Goal: Task Accomplishment & Management: Manage account settings

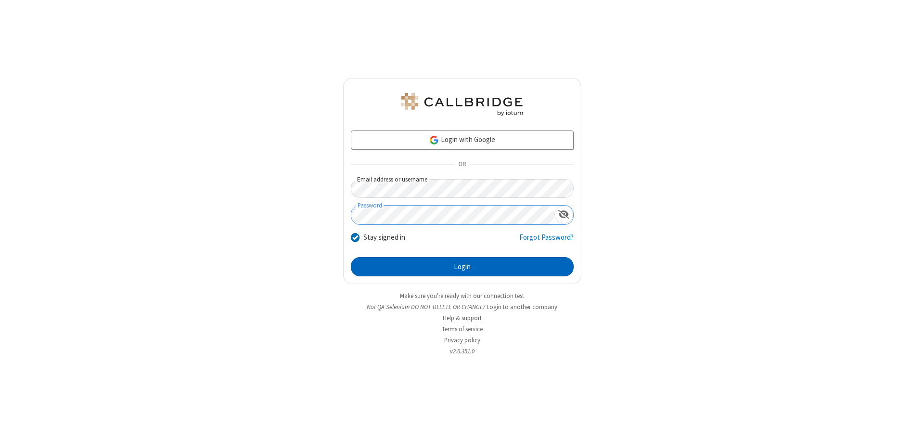
click at [462, 267] on button "Login" at bounding box center [462, 266] width 223 height 19
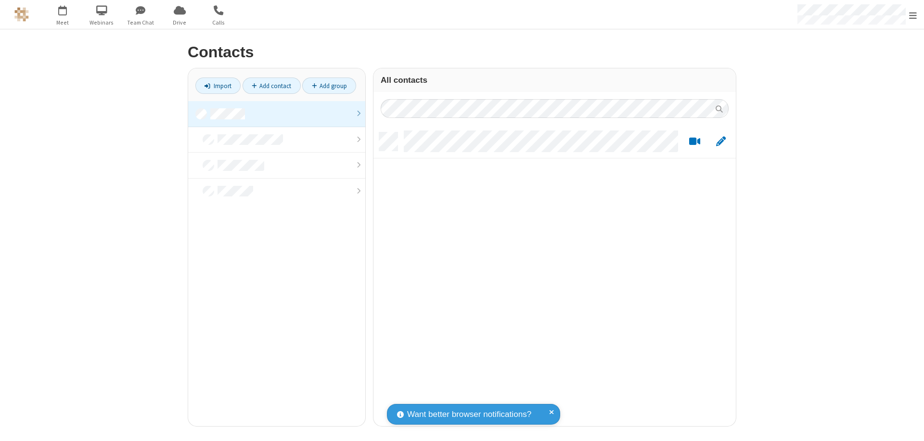
scroll to position [294, 355]
click at [277, 114] on link at bounding box center [276, 114] width 177 height 26
click at [272, 86] on link "Add contact" at bounding box center [272, 86] width 58 height 16
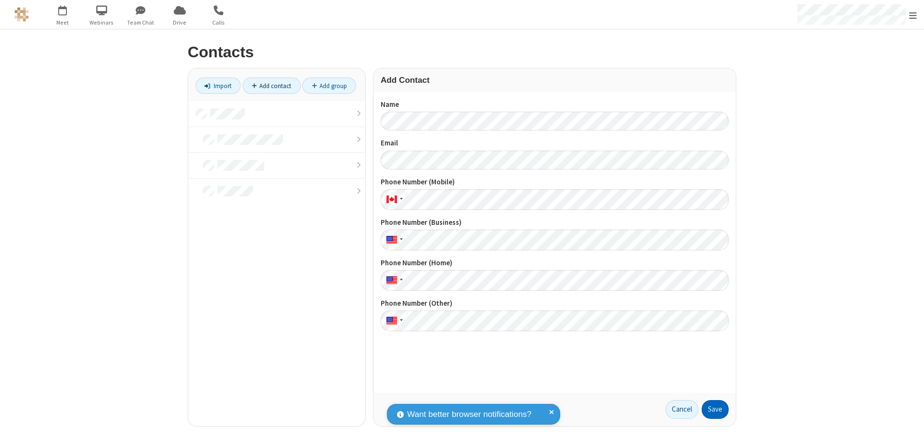
click at [715, 409] on button "Save" at bounding box center [715, 409] width 27 height 19
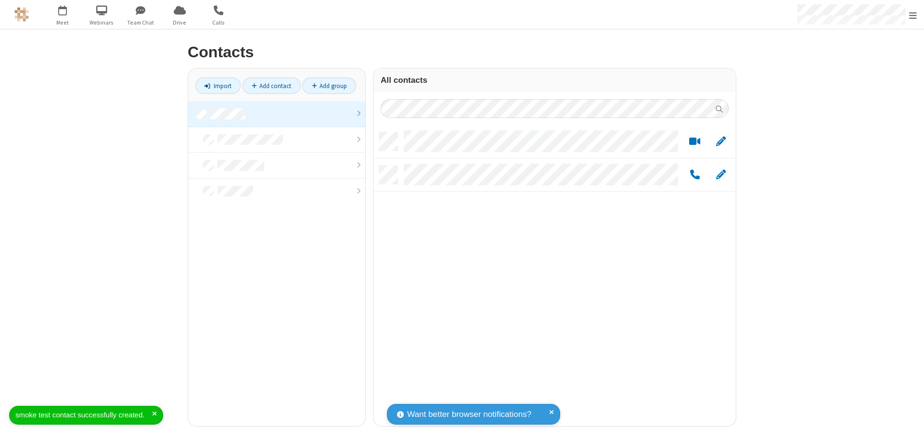
scroll to position [294, 355]
